Goal: Task Accomplishment & Management: Use online tool/utility

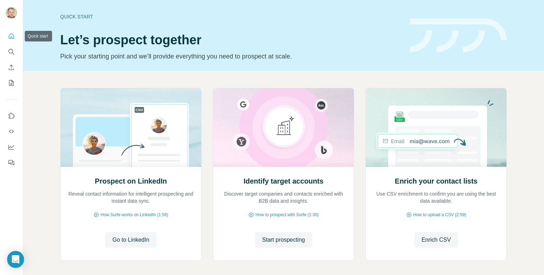
click at [7, 35] on button "Quick start" at bounding box center [11, 36] width 11 height 13
click at [136, 240] on span "Go to LinkedIn" at bounding box center [130, 239] width 37 height 8
click at [129, 235] on span "Go to LinkedIn" at bounding box center [130, 239] width 37 height 8
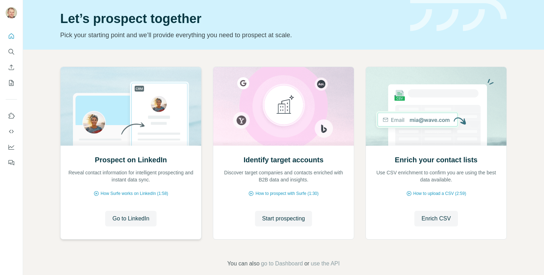
scroll to position [31, 0]
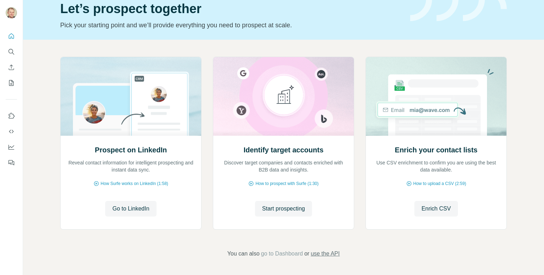
click at [326, 254] on span "use the API" at bounding box center [324, 253] width 29 height 8
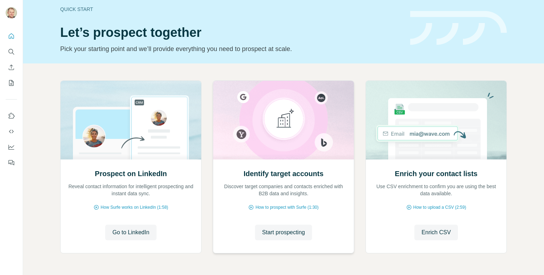
scroll to position [31, 0]
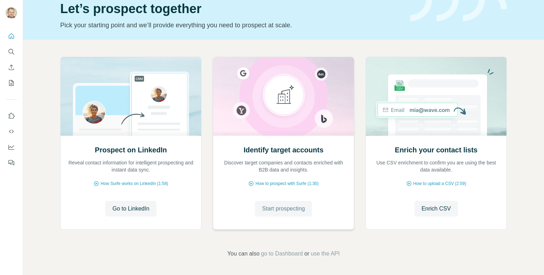
click at [296, 201] on button "Start prospecting" at bounding box center [283, 209] width 57 height 16
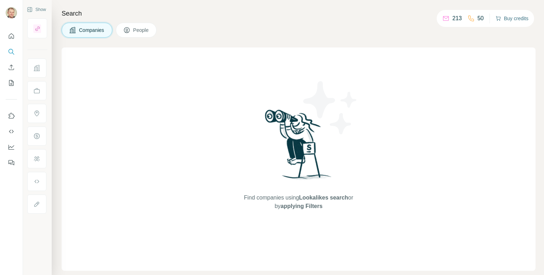
click at [507, 19] on button "Buy credits" at bounding box center [511, 18] width 33 height 10
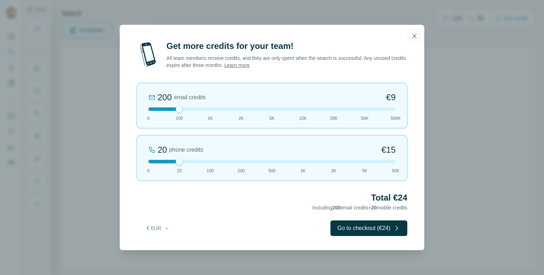
click at [415, 37] on icon "button" at bounding box center [414, 36] width 4 height 4
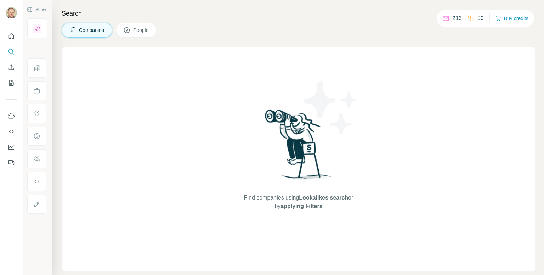
click at [144, 28] on span "People" at bounding box center [141, 30] width 16 height 7
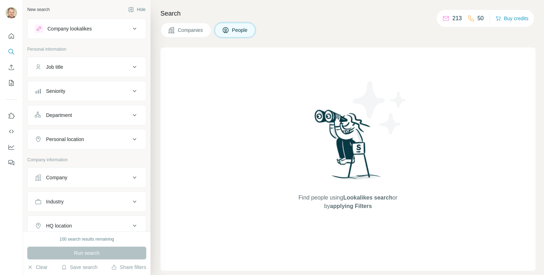
click at [237, 29] on span "People" at bounding box center [240, 30] width 16 height 7
click at [107, 29] on div "Company lookalikes" at bounding box center [83, 28] width 96 height 8
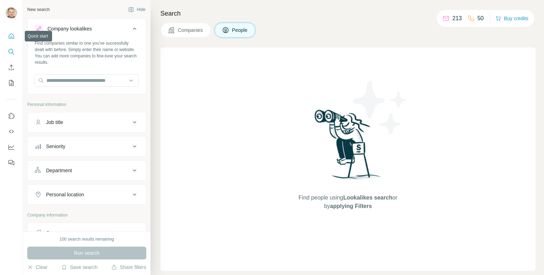
click at [12, 39] on icon "Quick start" at bounding box center [11, 35] width 5 height 5
